Goal: Answer question/provide support

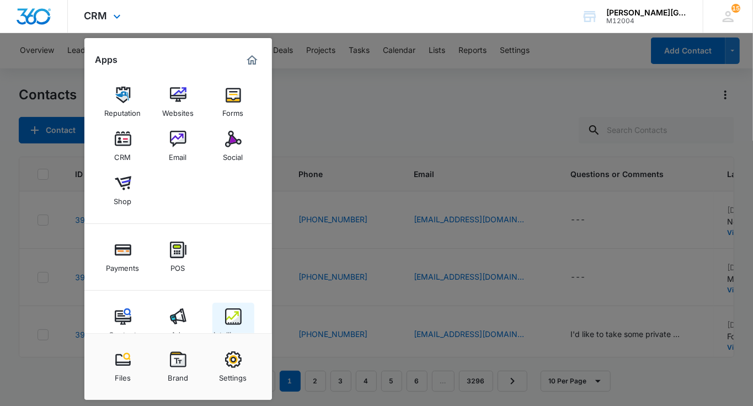
click at [242, 314] on link "Intelligence" at bounding box center [233, 324] width 42 height 42
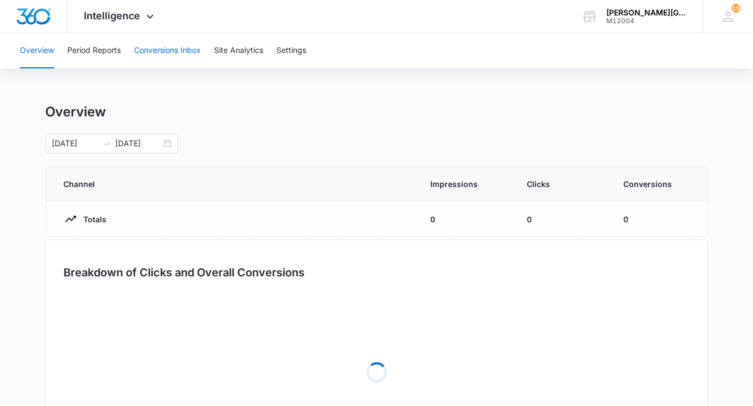
click at [171, 51] on button "Conversions Inbox" at bounding box center [167, 50] width 67 height 35
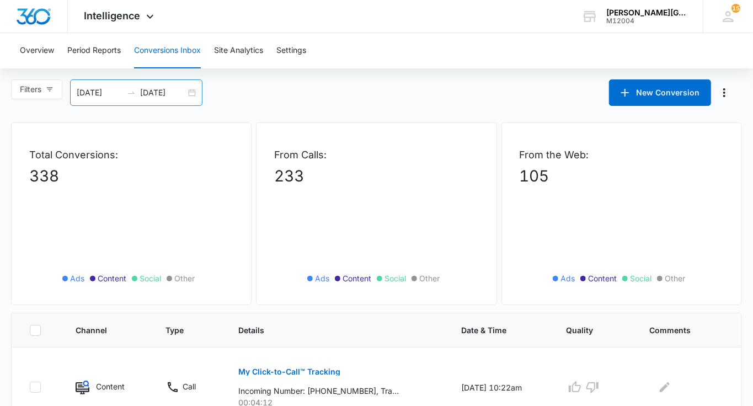
click at [180, 95] on input "[DATE]" at bounding box center [163, 93] width 46 height 12
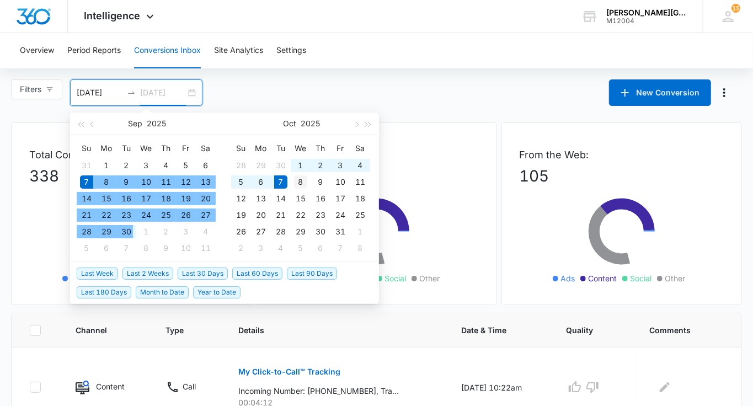
type input "[DATE]"
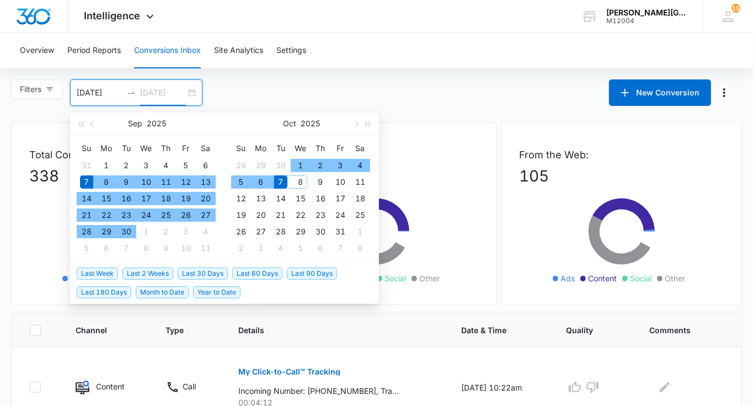
click at [299, 178] on div "8" at bounding box center [300, 182] width 13 height 13
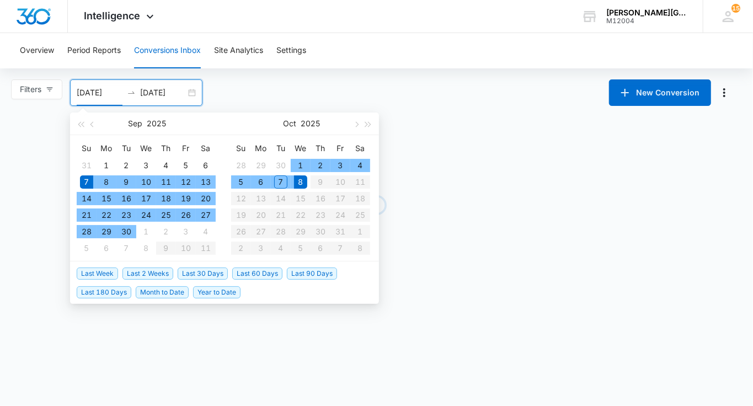
type input "[DATE]"
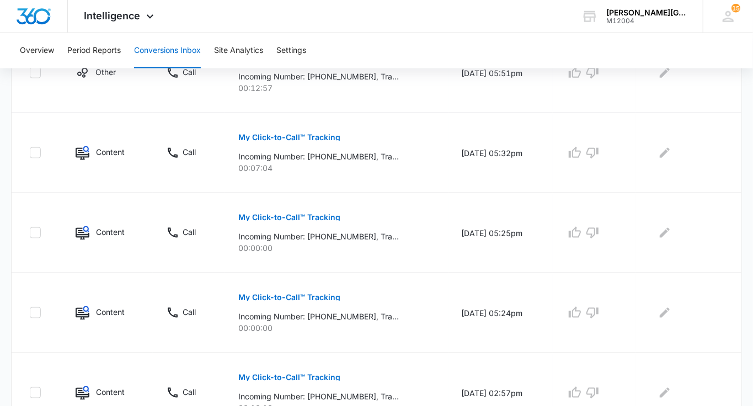
scroll to position [735, 0]
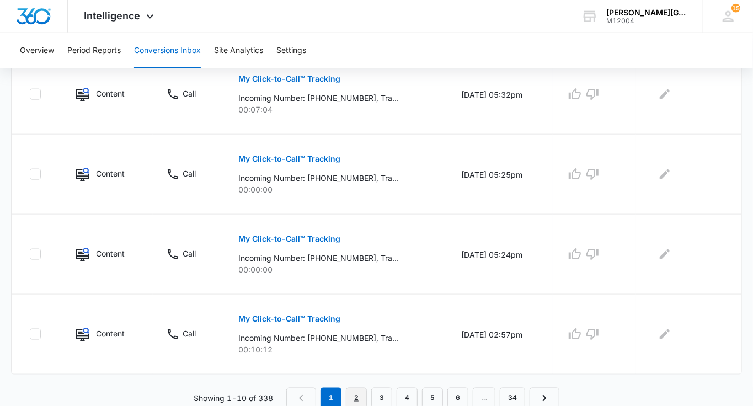
click at [355, 398] on link "2" at bounding box center [356, 398] width 21 height 21
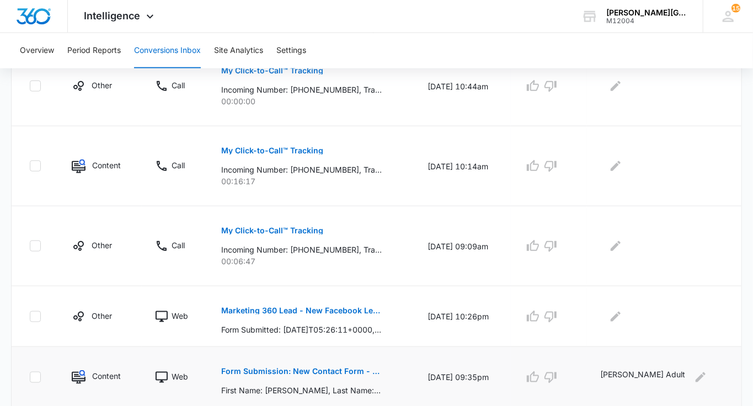
scroll to position [677, 0]
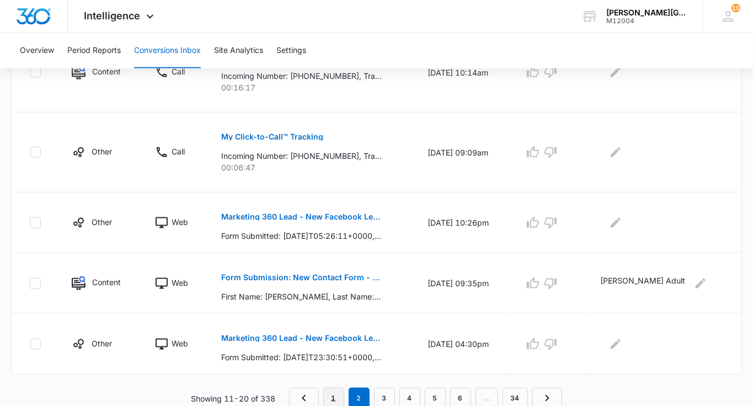
click at [333, 396] on link "1" at bounding box center [333, 398] width 21 height 21
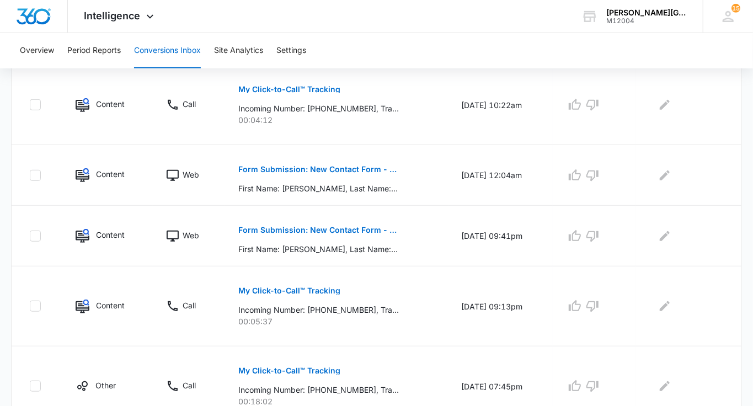
scroll to position [291, 0]
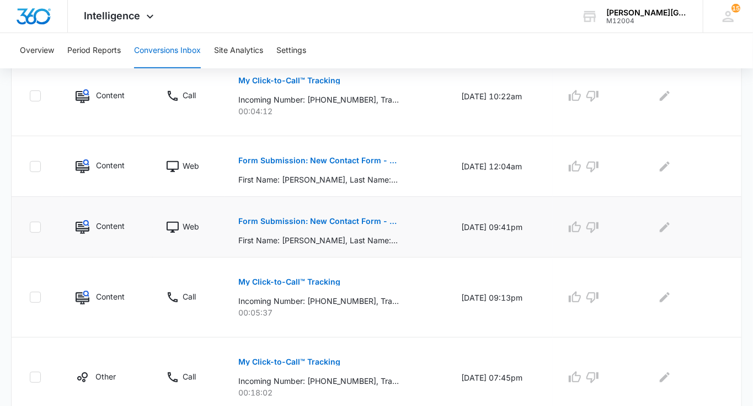
click at [370, 219] on p "Form Submission: New Contact Form - [PERSON_NAME] Tennis" at bounding box center [318, 221] width 161 height 8
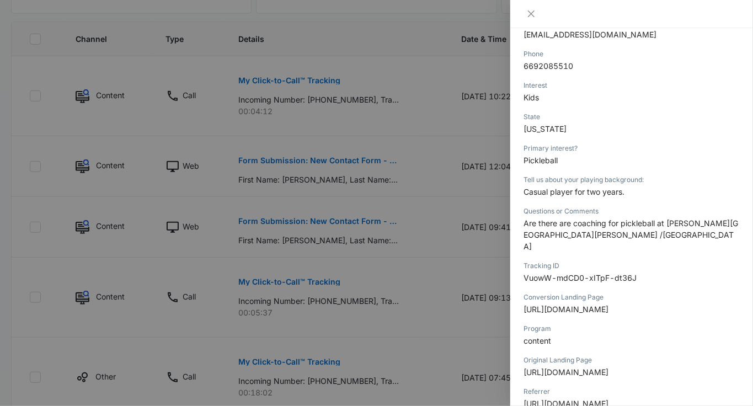
scroll to position [241, 0]
drag, startPoint x: 663, startPoint y: 223, endPoint x: 672, endPoint y: 242, distance: 20.5
click at [672, 242] on div "Questions or Comments Are there are coaching for pickleball at [PERSON_NAME][GE…" at bounding box center [632, 231] width 216 height 55
drag, startPoint x: 692, startPoint y: 221, endPoint x: 692, endPoint y: 230, distance: 9.4
click at [692, 230] on p "Are there are coaching for pickleball at [PERSON_NAME][GEOGRAPHIC_DATA][PERSON_…" at bounding box center [632, 233] width 216 height 35
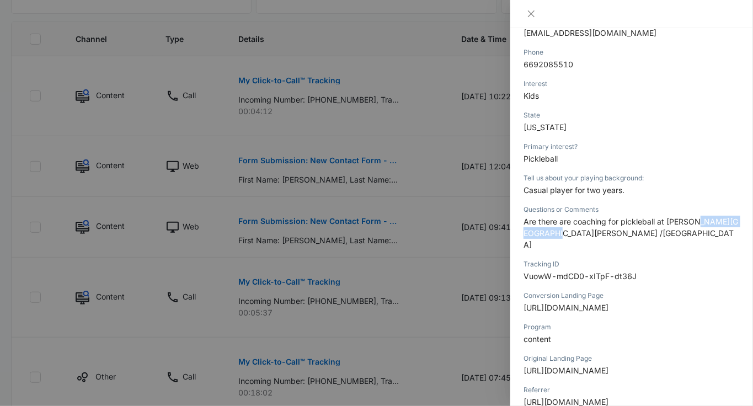
copy span "[PERSON_NAME] /[GEOGRAPHIC_DATA]"
click at [407, 252] on div at bounding box center [376, 203] width 753 height 406
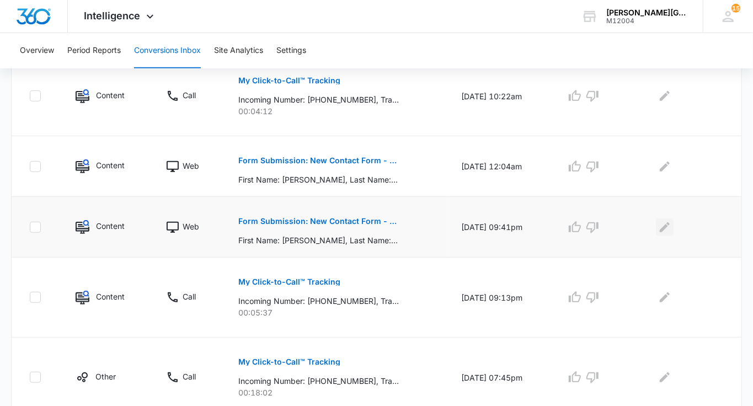
click at [672, 228] on icon "Edit Comments" at bounding box center [664, 227] width 13 height 13
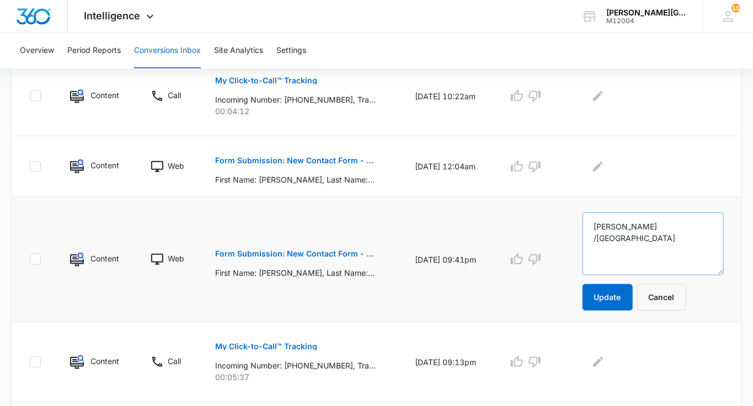
click at [604, 224] on textarea "[PERSON_NAME] /[GEOGRAPHIC_DATA]" at bounding box center [653, 243] width 141 height 63
click at [652, 225] on textarea "[PERSON_NAME] /[GEOGRAPHIC_DATA]" at bounding box center [653, 243] width 141 height 63
click at [691, 222] on textarea "[PERSON_NAME]/[GEOGRAPHIC_DATA]" at bounding box center [653, 243] width 141 height 63
type textarea "[PERSON_NAME]/Bellevue Pickleball"
click at [627, 297] on button "Update" at bounding box center [608, 297] width 50 height 26
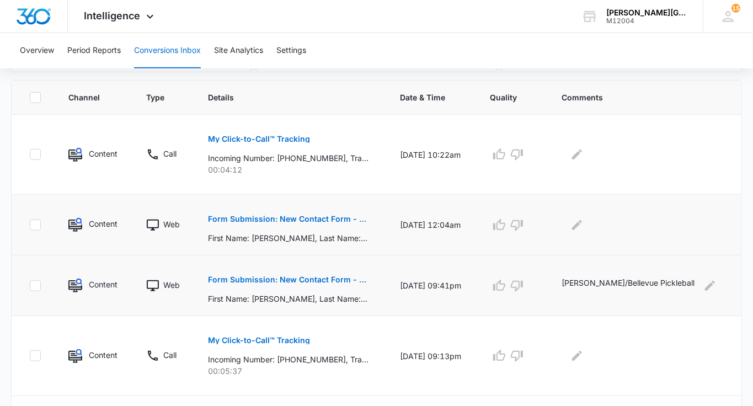
scroll to position [209, 0]
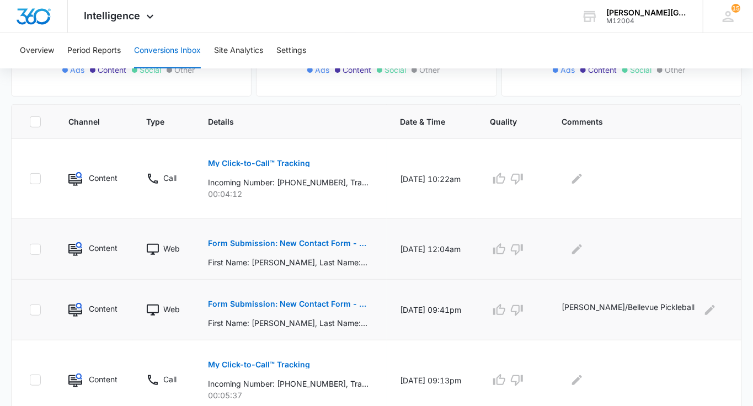
click at [323, 241] on p "Form Submission: New Contact Form - [PERSON_NAME] Tennis" at bounding box center [289, 244] width 161 height 8
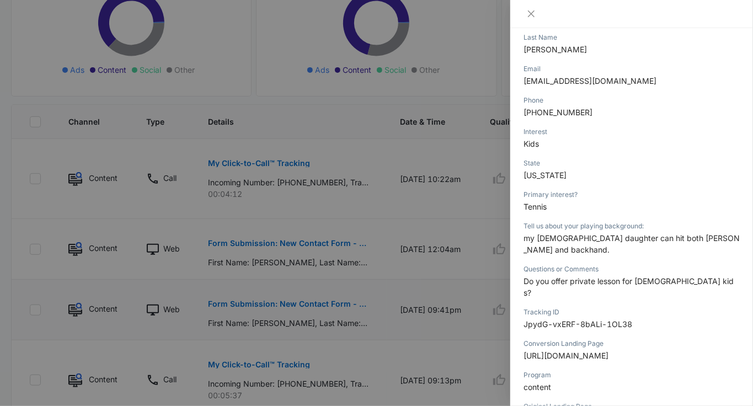
scroll to position [0, 0]
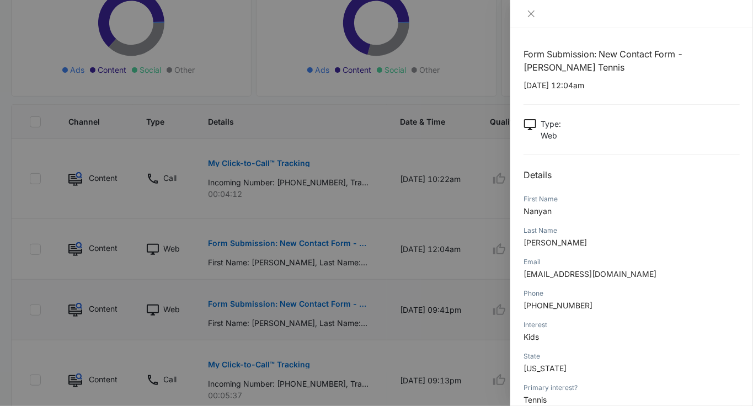
click at [577, 279] on p "[EMAIL_ADDRESS][DOMAIN_NAME]" at bounding box center [632, 274] width 216 height 12
copy span "[EMAIL_ADDRESS][DOMAIN_NAME]"
click at [461, 217] on div at bounding box center [376, 203] width 753 height 406
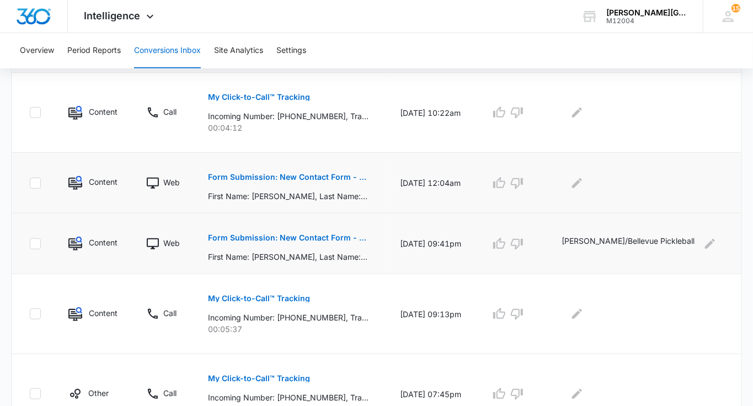
scroll to position [280, 0]
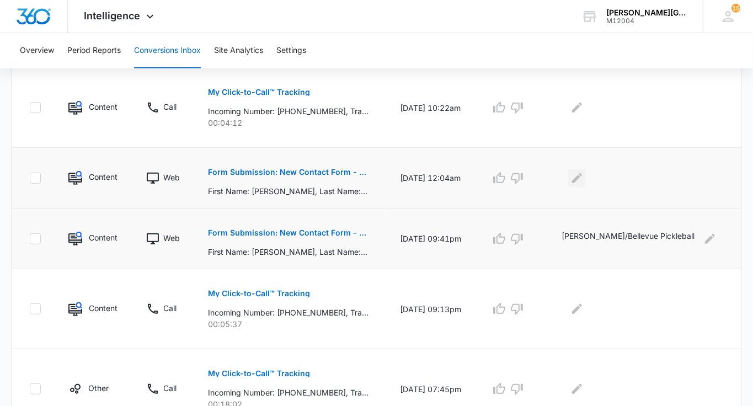
click at [584, 180] on icon "Edit Comments" at bounding box center [577, 178] width 13 height 13
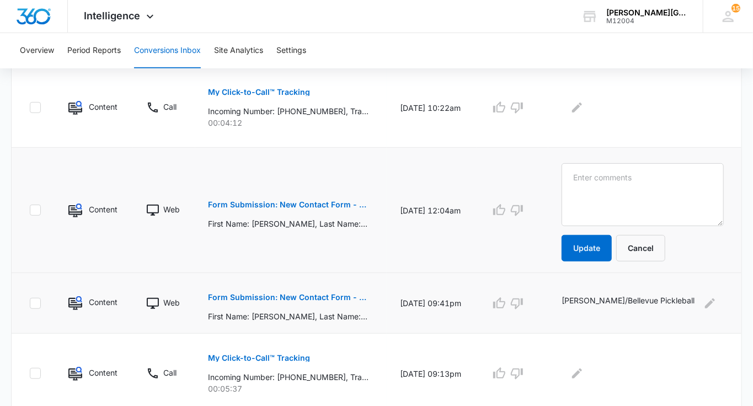
click at [609, 180] on textarea at bounding box center [643, 194] width 162 height 63
type textarea "[PERSON_NAME], private lessons"
click at [612, 242] on button "Update" at bounding box center [587, 248] width 50 height 26
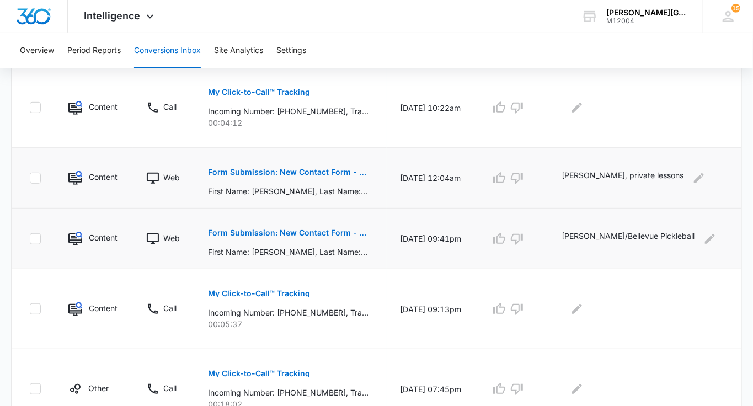
scroll to position [0, 0]
